Goal: Use online tool/utility: Use online tool/utility

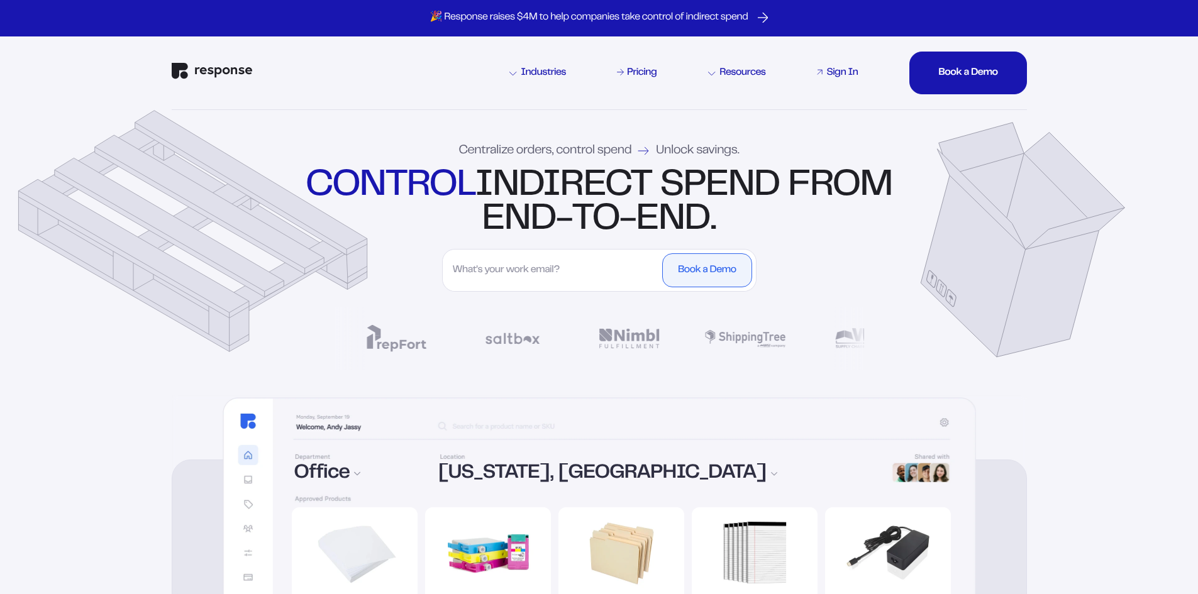
click at [827, 72] on div "Sign In" at bounding box center [842, 73] width 31 height 10
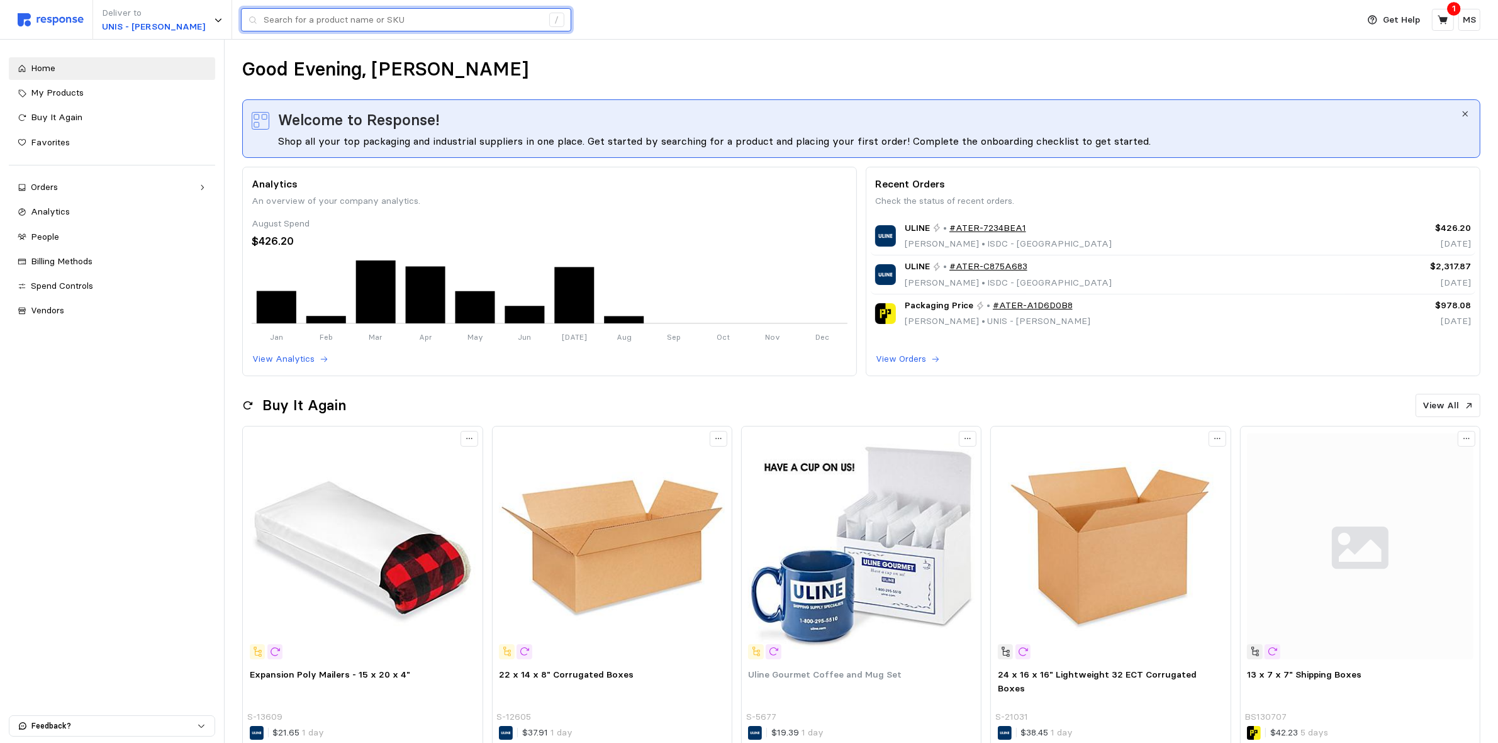
click at [391, 21] on input "text" at bounding box center [403, 20] width 279 height 23
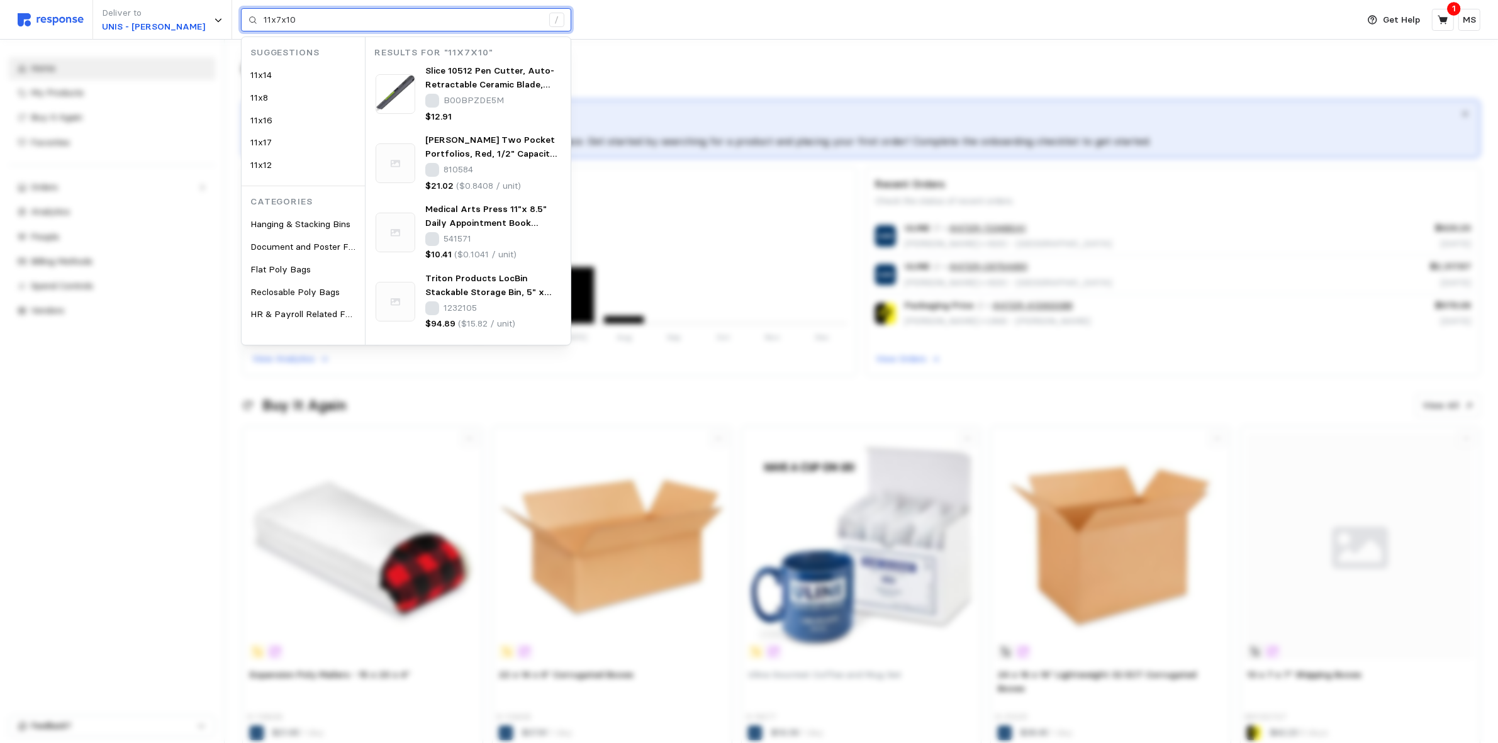
type input "11x7x10"
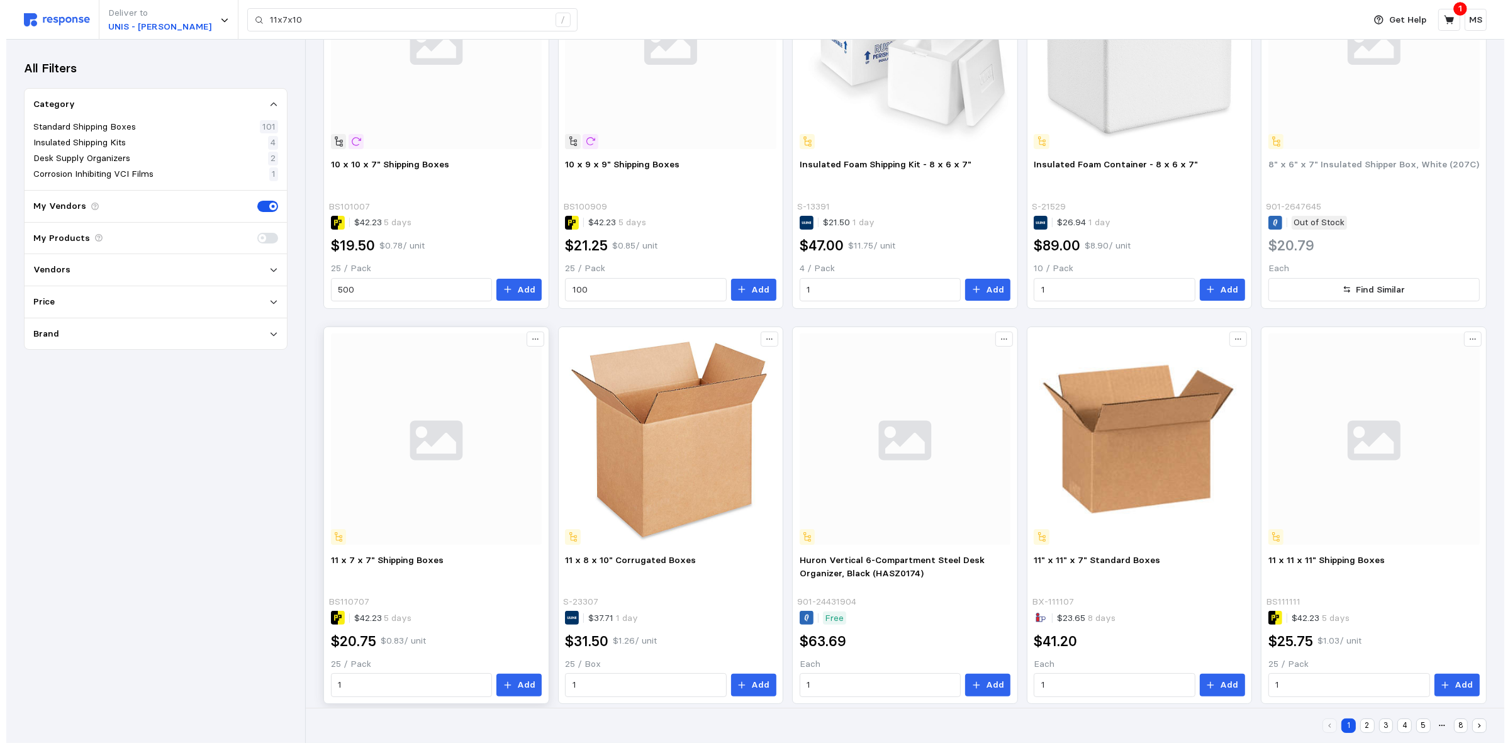
scroll to position [79, 0]
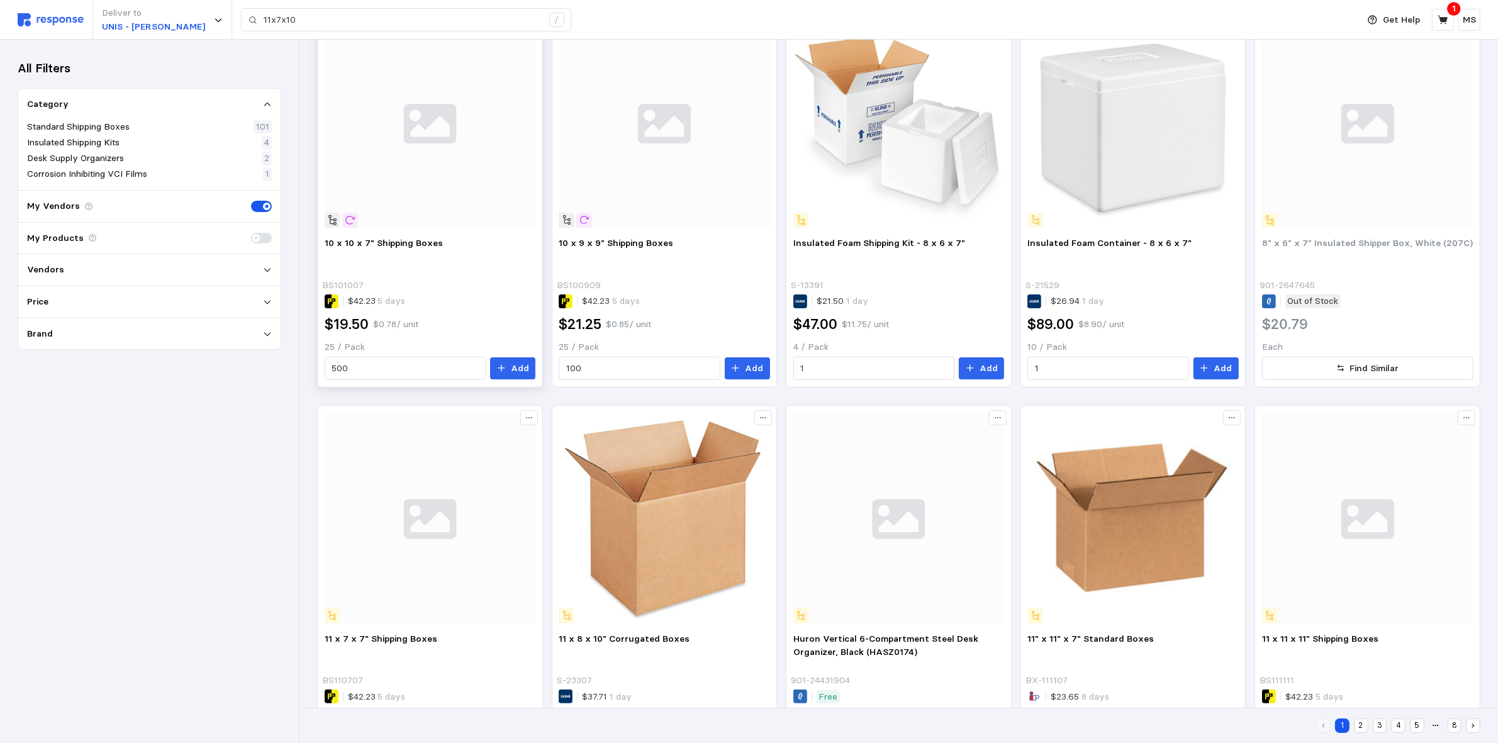
click at [482, 120] on img at bounding box center [430, 122] width 211 height 211
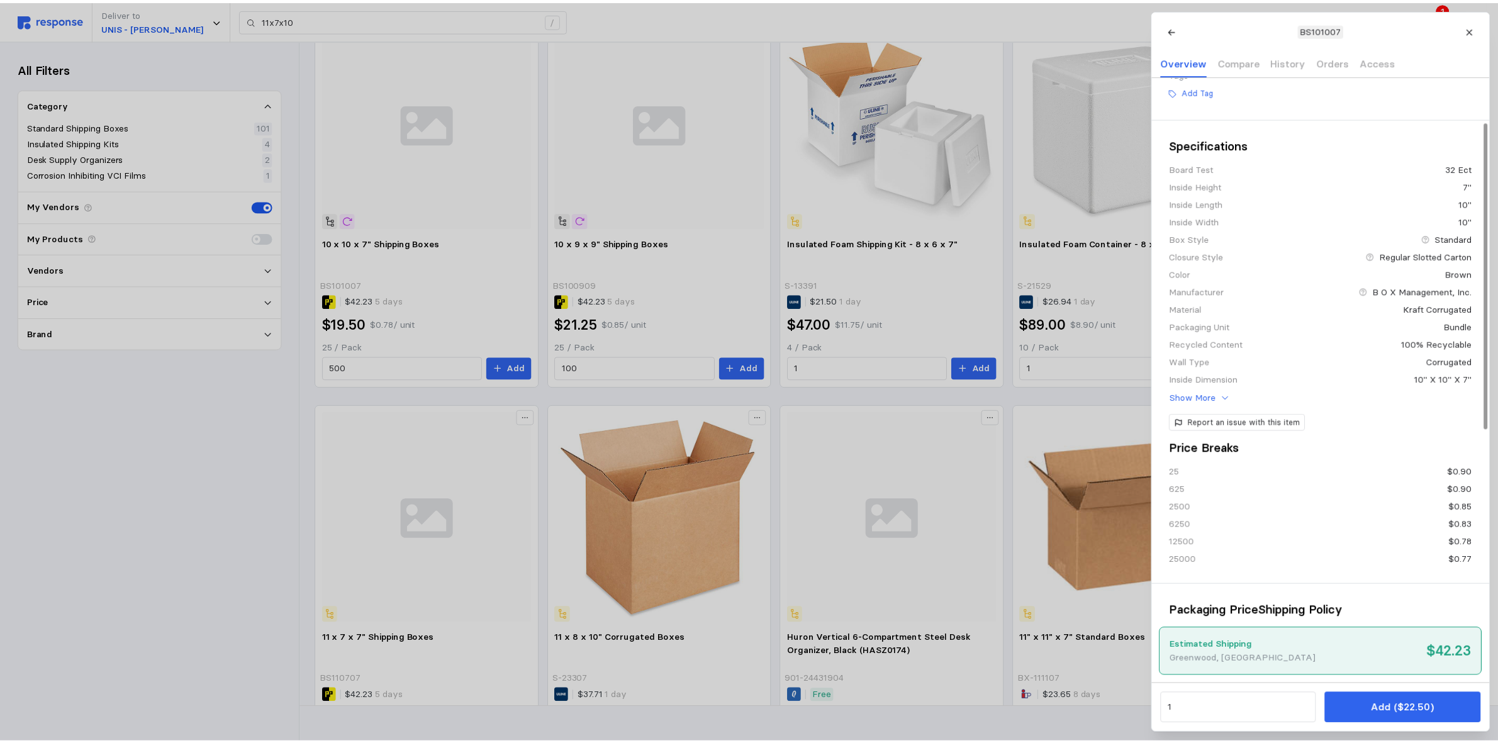
scroll to position [0, 0]
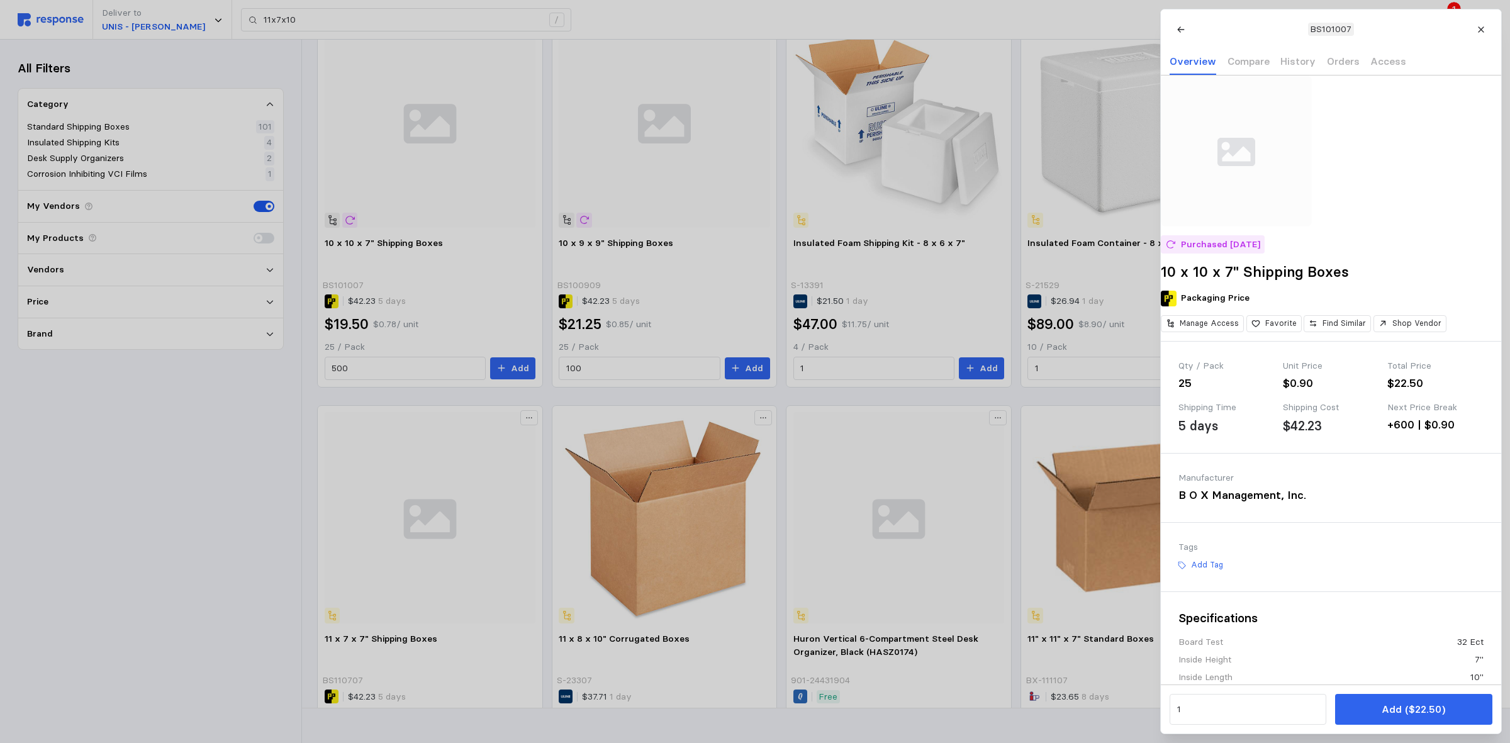
click at [1012, 16] on div at bounding box center [755, 371] width 1510 height 743
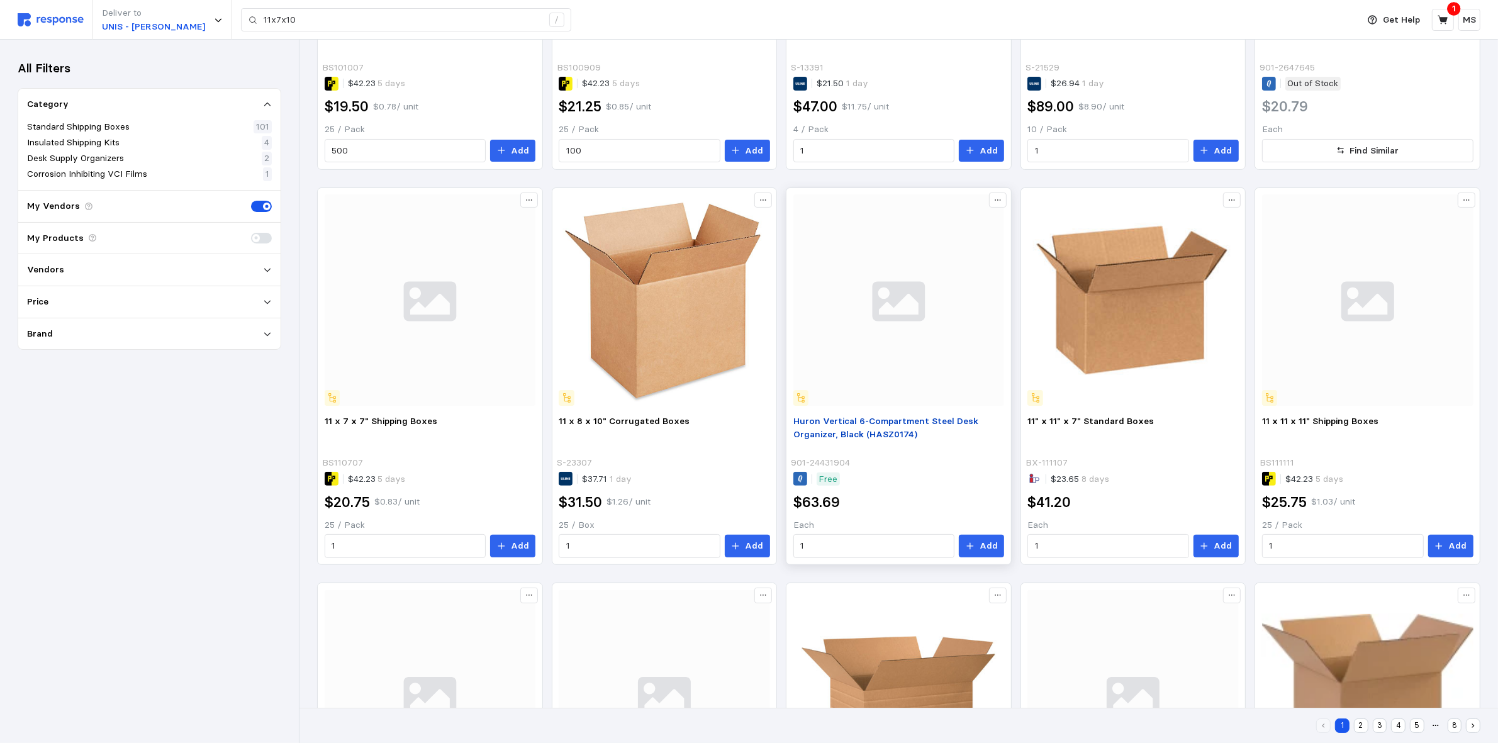
scroll to position [315, 0]
